Goal: Transaction & Acquisition: Obtain resource

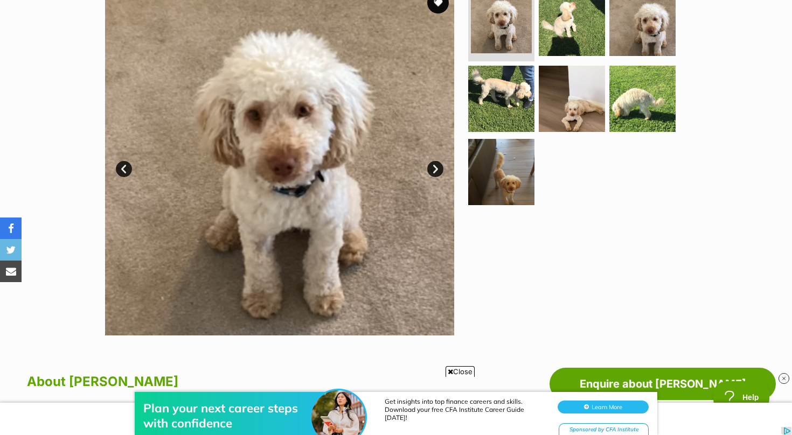
scroll to position [305, 0]
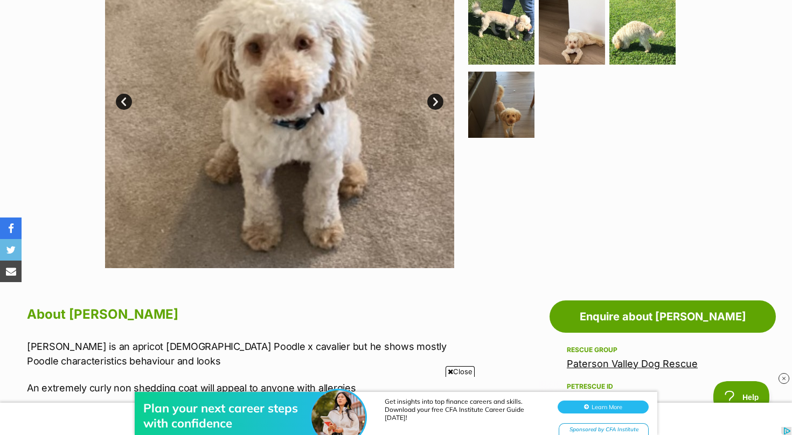
click at [435, 101] on link "Next" at bounding box center [435, 102] width 16 height 16
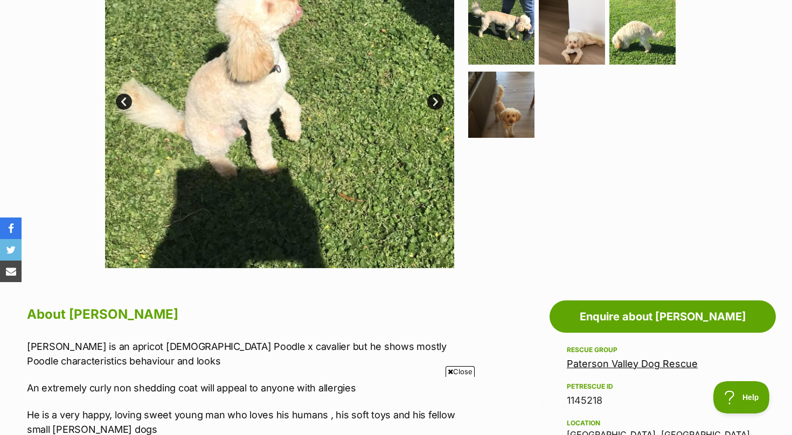
click at [435, 101] on link "Next" at bounding box center [435, 102] width 16 height 16
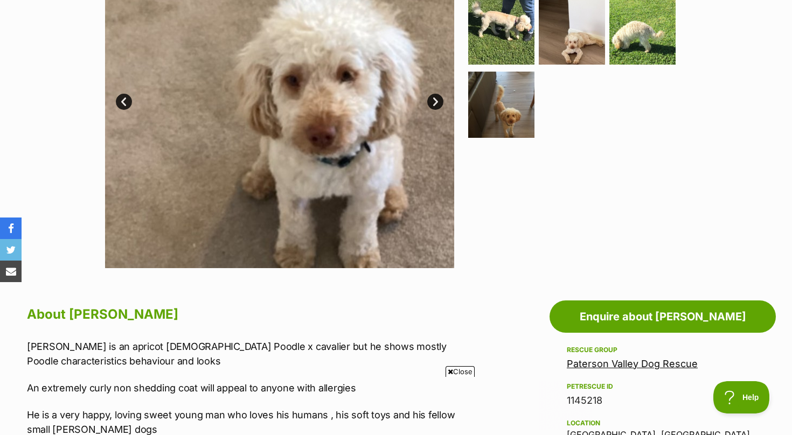
click at [435, 101] on link "Next" at bounding box center [435, 102] width 16 height 16
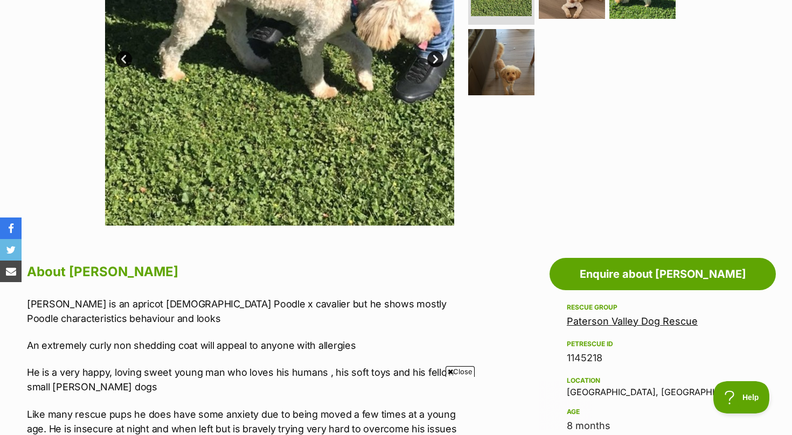
scroll to position [362, 0]
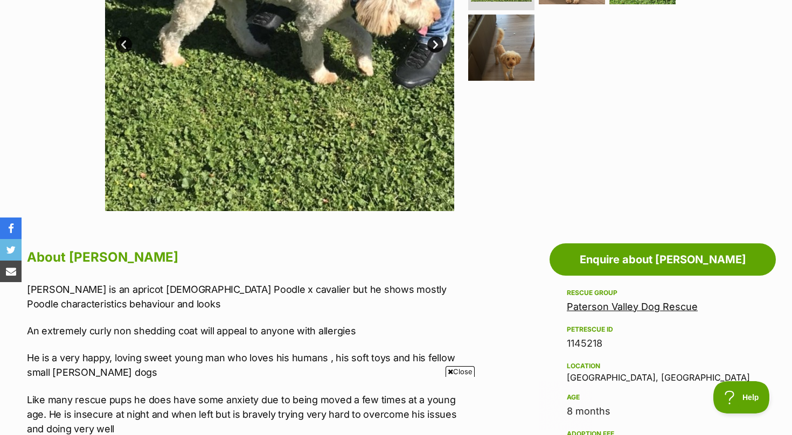
click at [457, 372] on span "Close" at bounding box center [459, 371] width 29 height 11
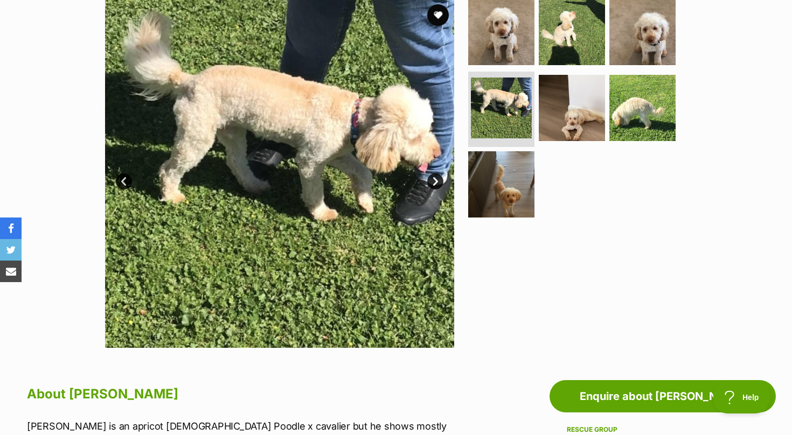
scroll to position [0, 0]
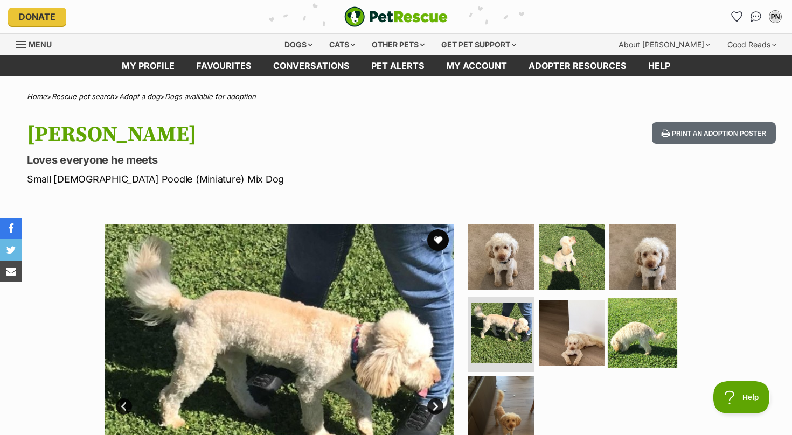
click at [628, 347] on img at bounding box center [642, 332] width 69 height 69
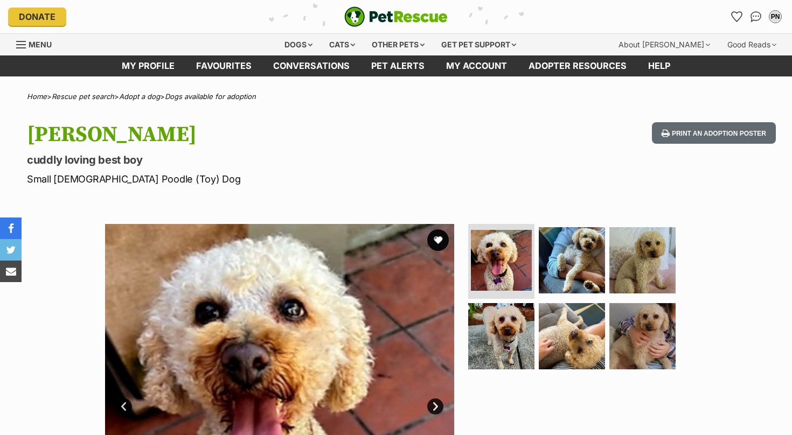
click at [434, 408] on link "Next" at bounding box center [435, 407] width 16 height 16
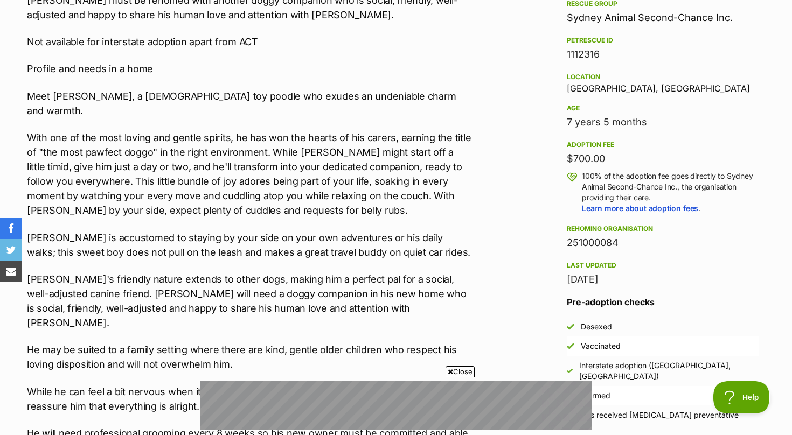
scroll to position [652, 0]
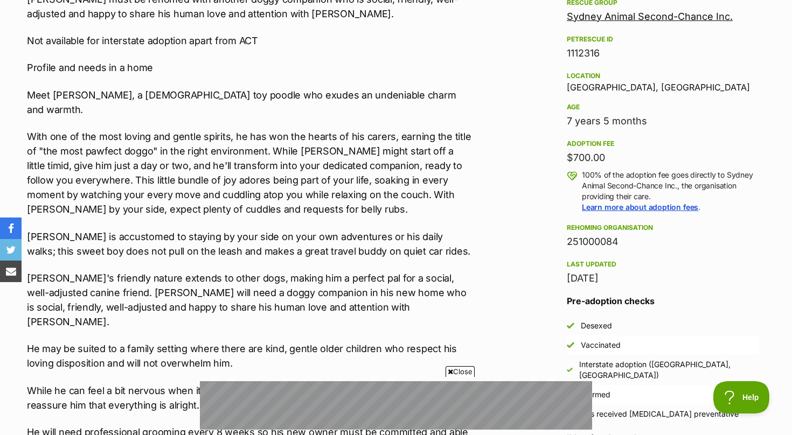
click at [458, 372] on span "Close" at bounding box center [459, 371] width 29 height 11
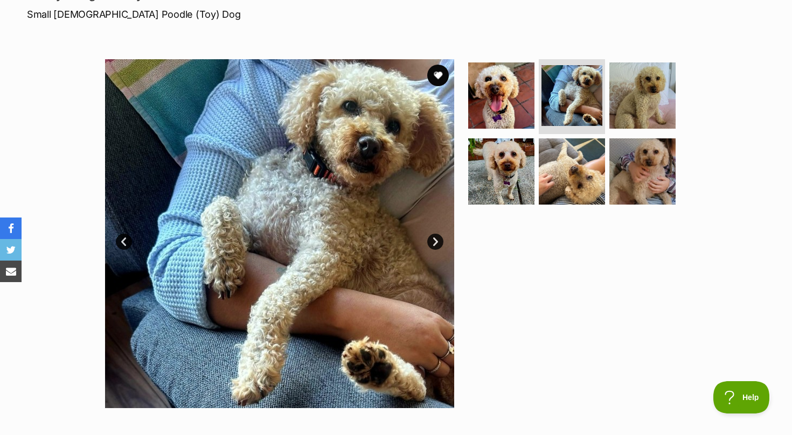
scroll to position [0, 0]
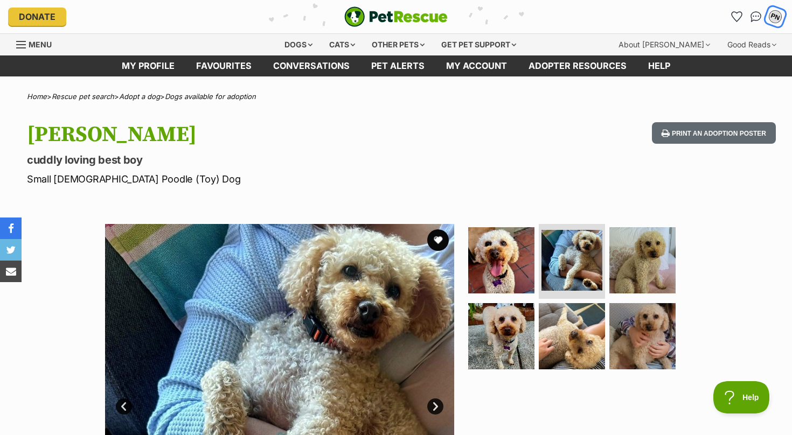
click at [768, 17] on button "PN" at bounding box center [775, 16] width 22 height 22
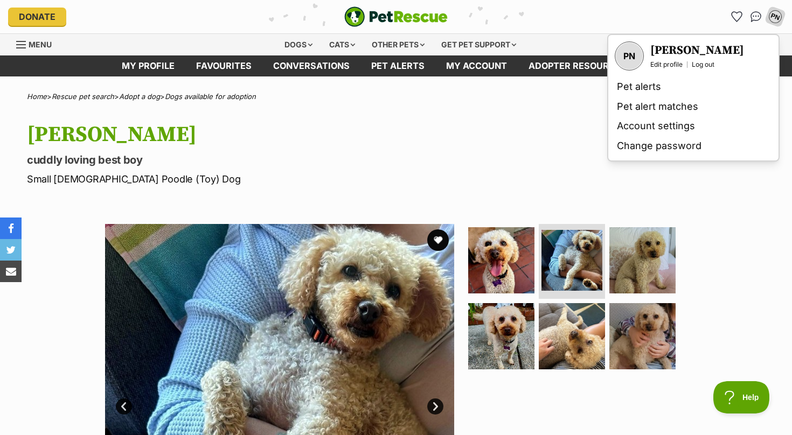
click at [584, 150] on div "Ollie cuddly loving best boy Small Male Poodle (Toy) Dog Print an adoption post…" at bounding box center [396, 154] width 792 height 64
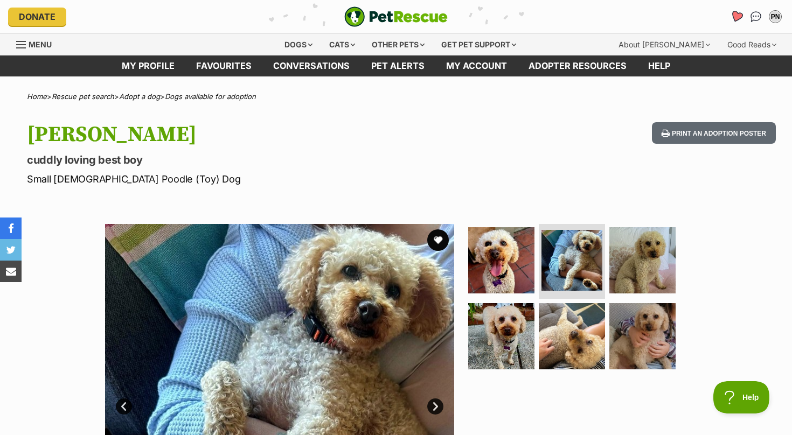
click at [737, 16] on icon "Favourites" at bounding box center [736, 16] width 13 height 12
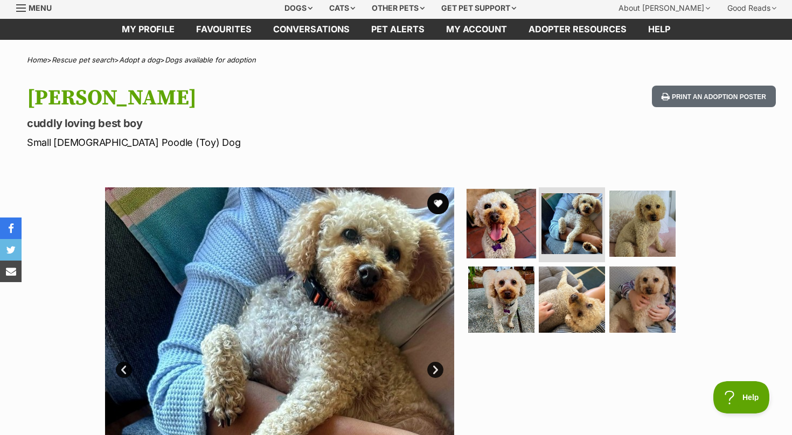
scroll to position [47, 0]
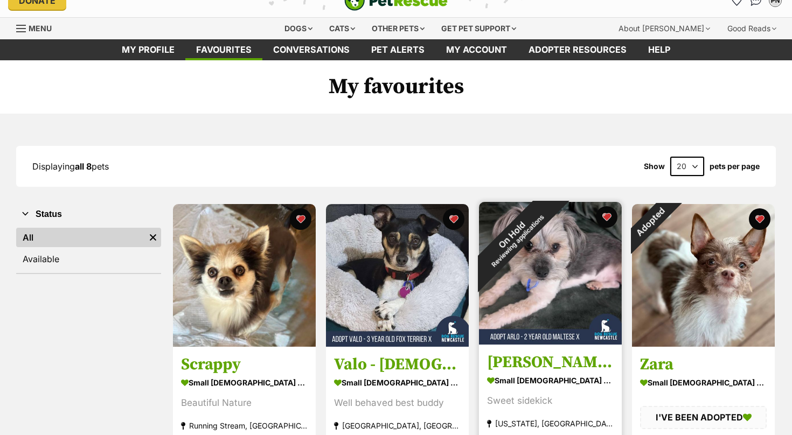
scroll to position [17, 0]
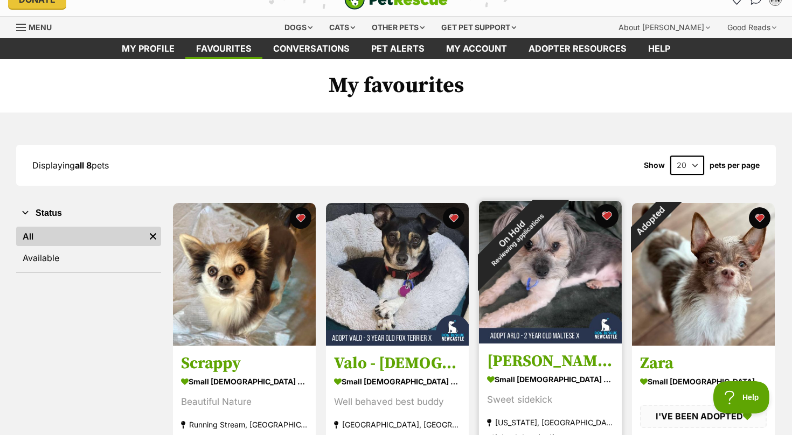
click at [609, 213] on button "favourite" at bounding box center [607, 216] width 24 height 24
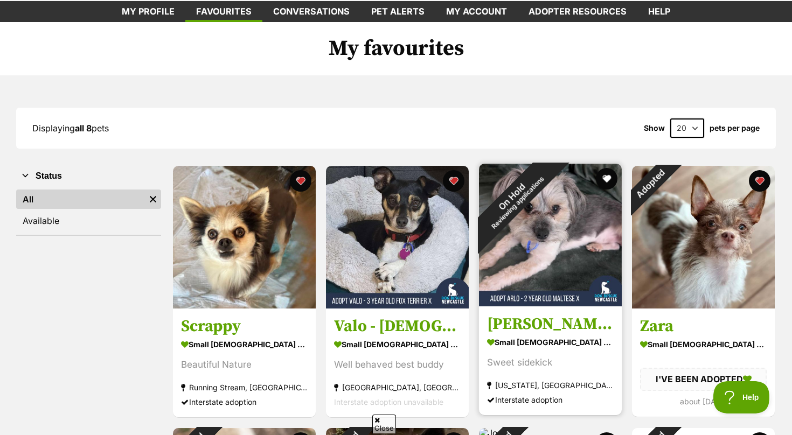
scroll to position [58, 0]
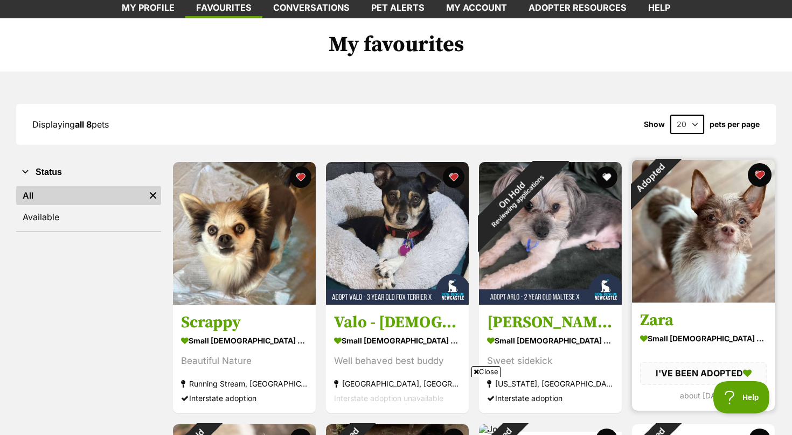
click at [758, 176] on button "favourite" at bounding box center [760, 175] width 24 height 24
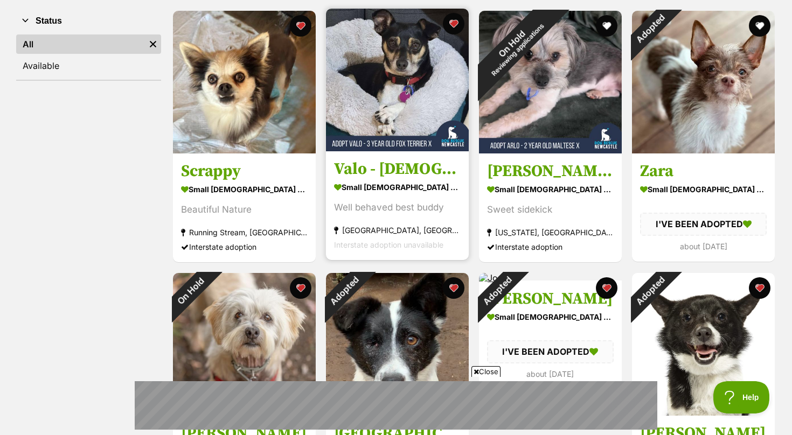
scroll to position [206, 0]
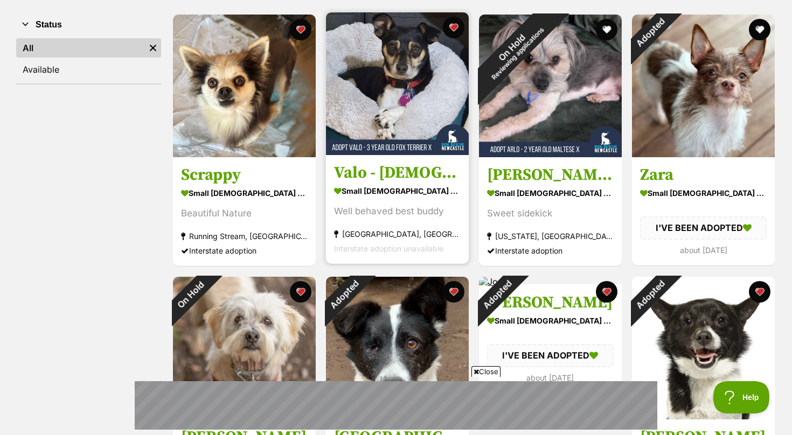
click at [391, 84] on img at bounding box center [397, 83] width 143 height 143
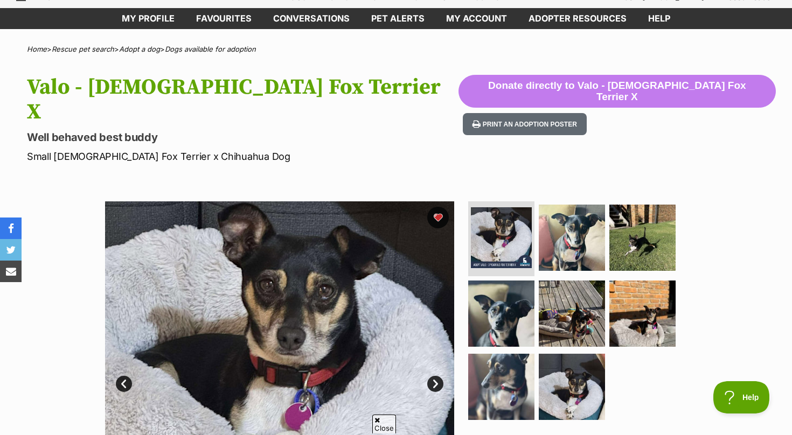
click at [437, 376] on link "Next" at bounding box center [435, 384] width 16 height 16
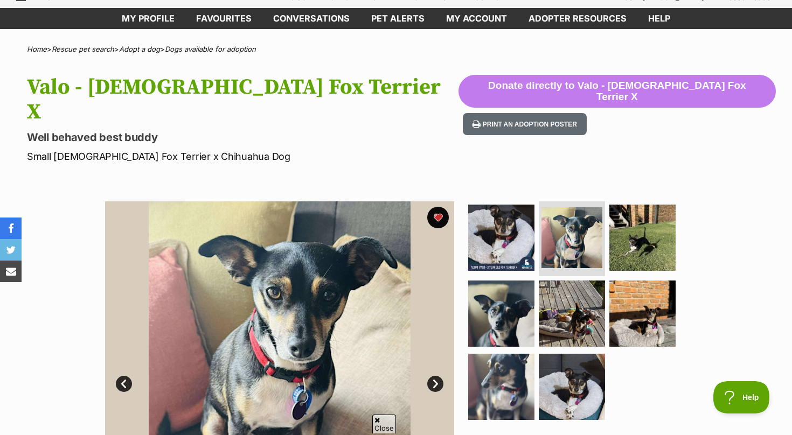
click at [437, 376] on link "Next" at bounding box center [435, 384] width 16 height 16
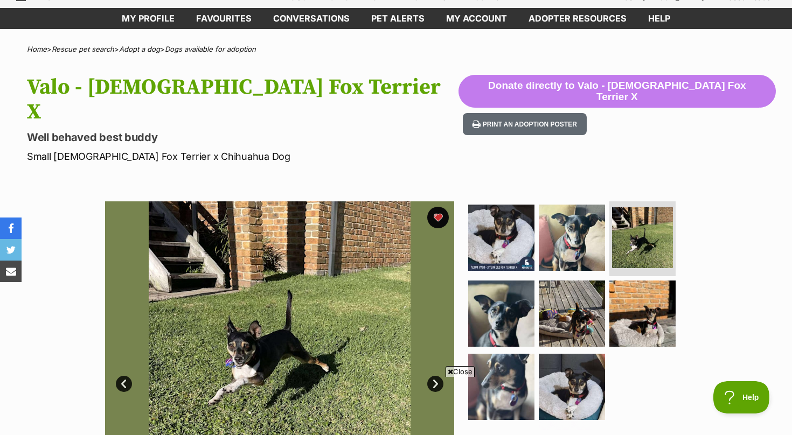
click at [437, 376] on link "Next" at bounding box center [435, 384] width 16 height 16
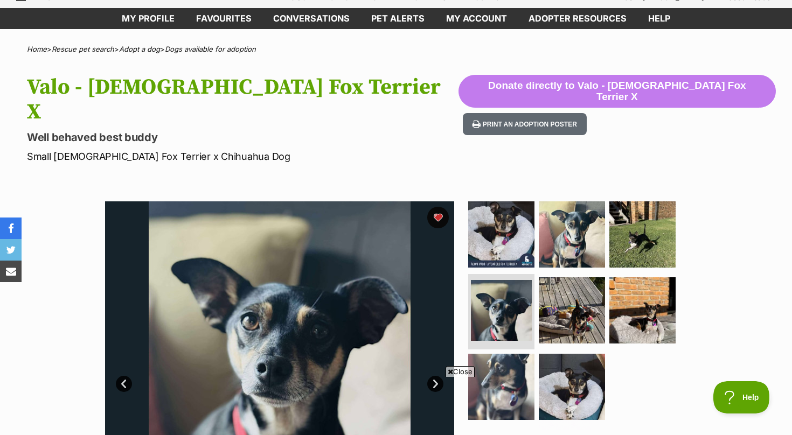
click at [437, 376] on link "Next" at bounding box center [435, 384] width 16 height 16
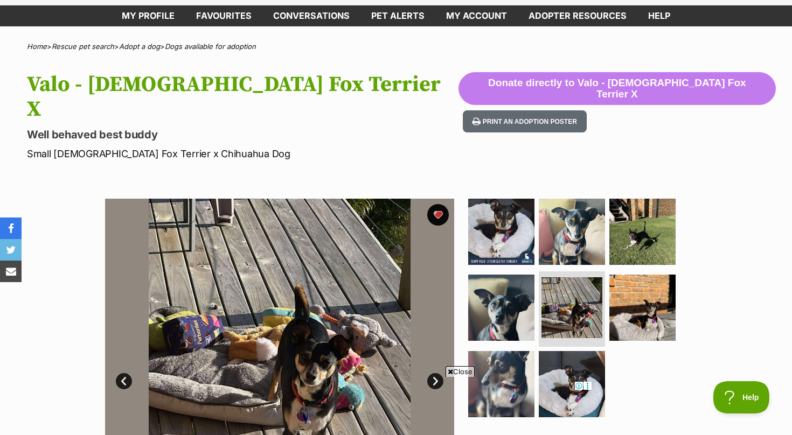
click at [454, 370] on span "Close" at bounding box center [459, 371] width 29 height 11
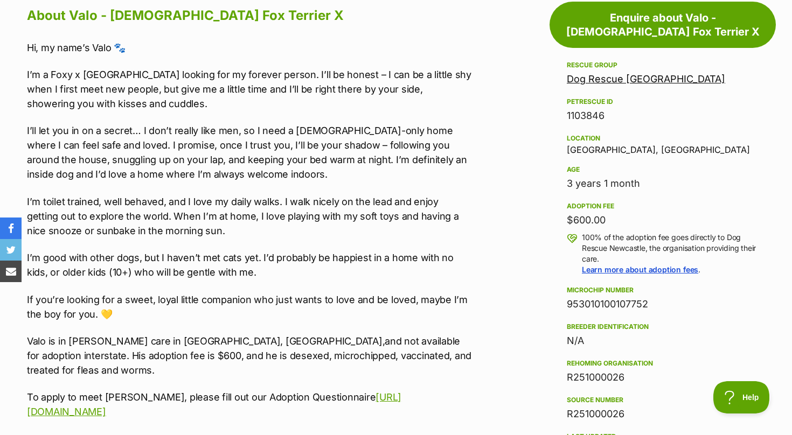
scroll to position [631, 0]
